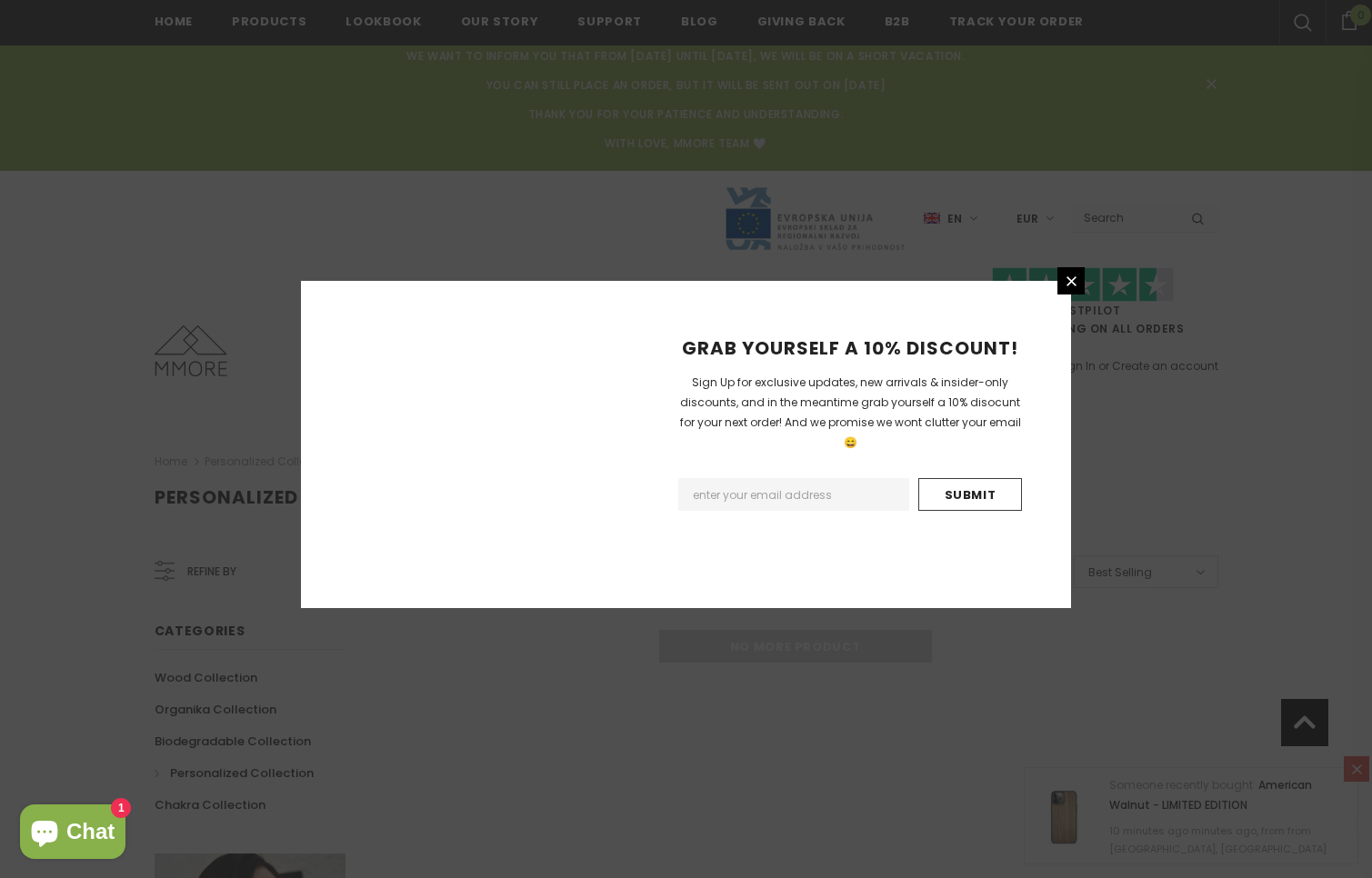
scroll to position [1155, 0]
